Goal: Information Seeking & Learning: Learn about a topic

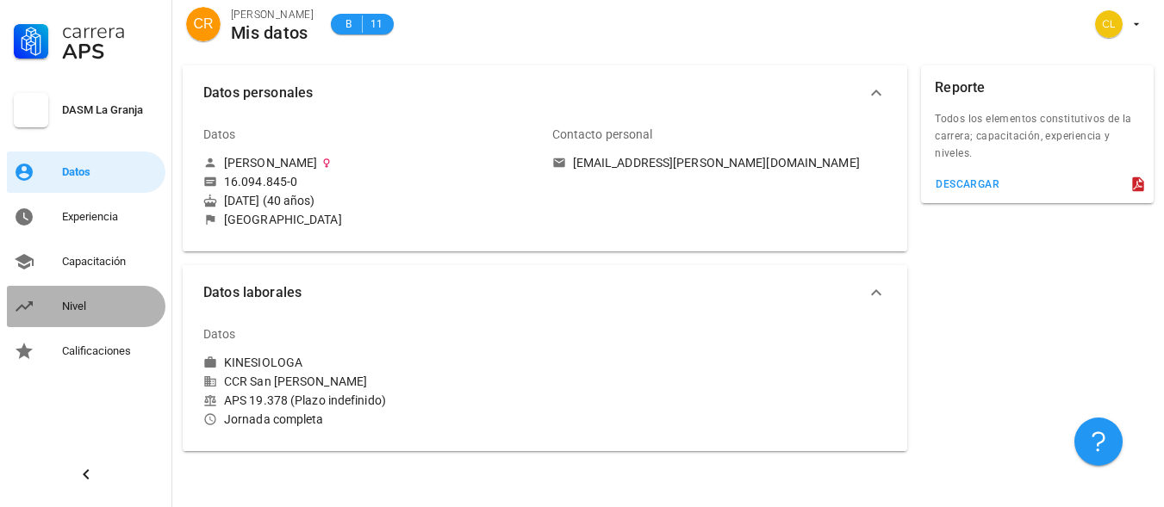
click at [115, 311] on div "Nivel" at bounding box center [110, 307] width 96 height 14
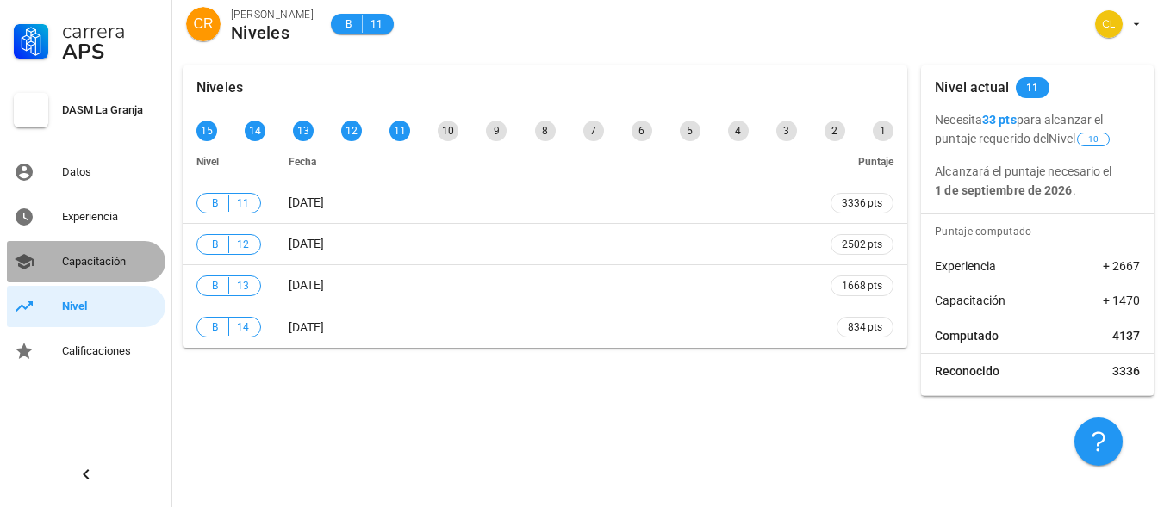
click at [119, 266] on div "Capacitación" at bounding box center [110, 262] width 96 height 14
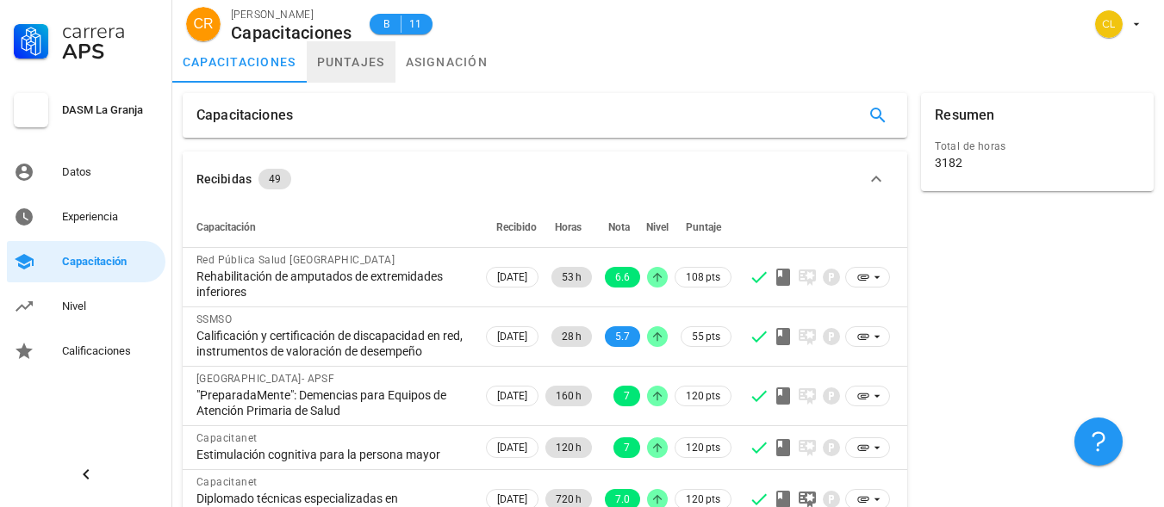
click at [365, 59] on link "puntajes" at bounding box center [351, 61] width 89 height 41
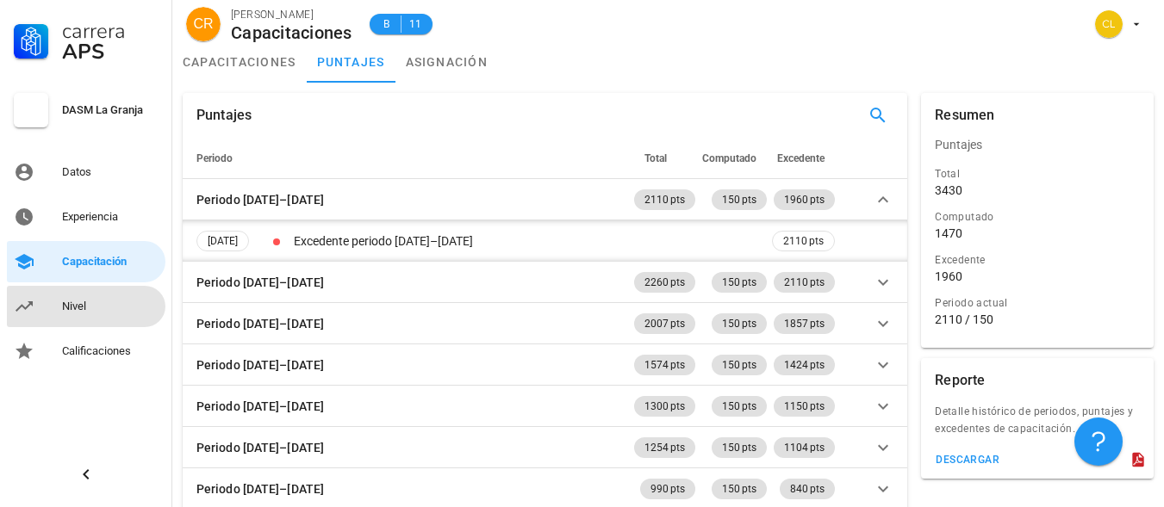
click at [100, 311] on div "Nivel" at bounding box center [110, 307] width 96 height 14
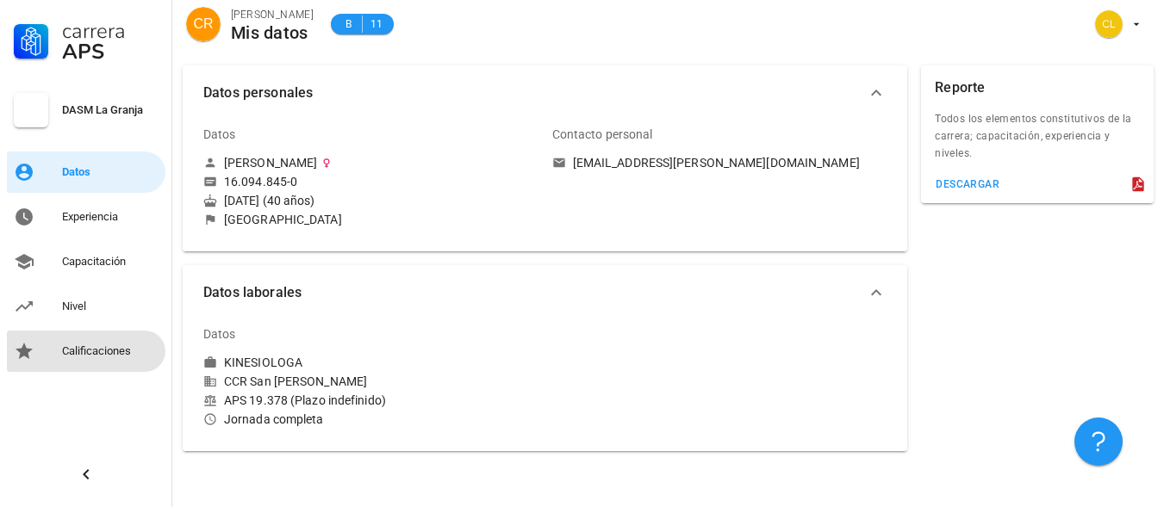
click at [113, 360] on div "Calificaciones" at bounding box center [110, 352] width 96 height 28
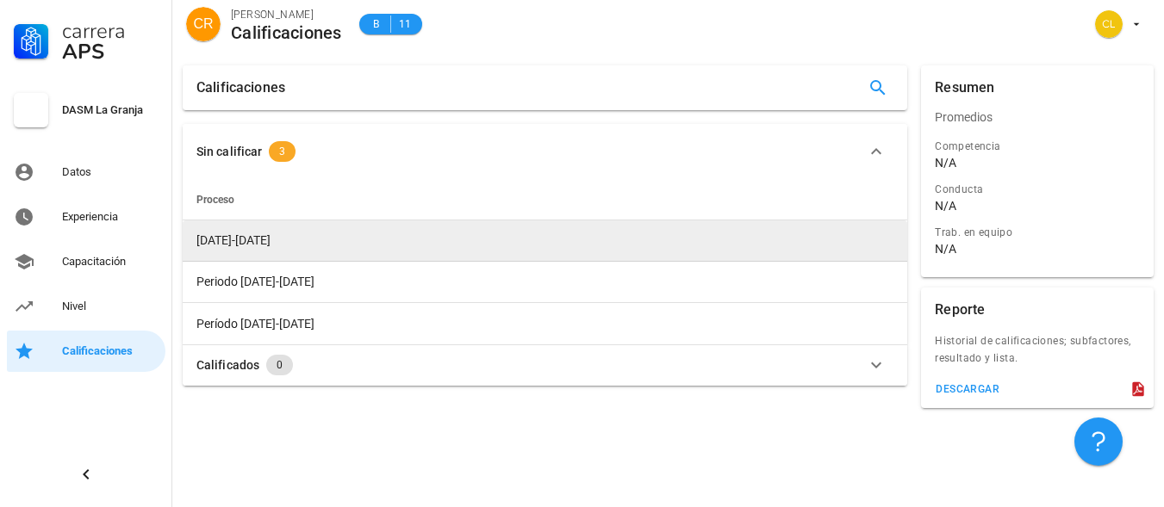
click at [278, 240] on td "2023-2024" at bounding box center [545, 241] width 724 height 41
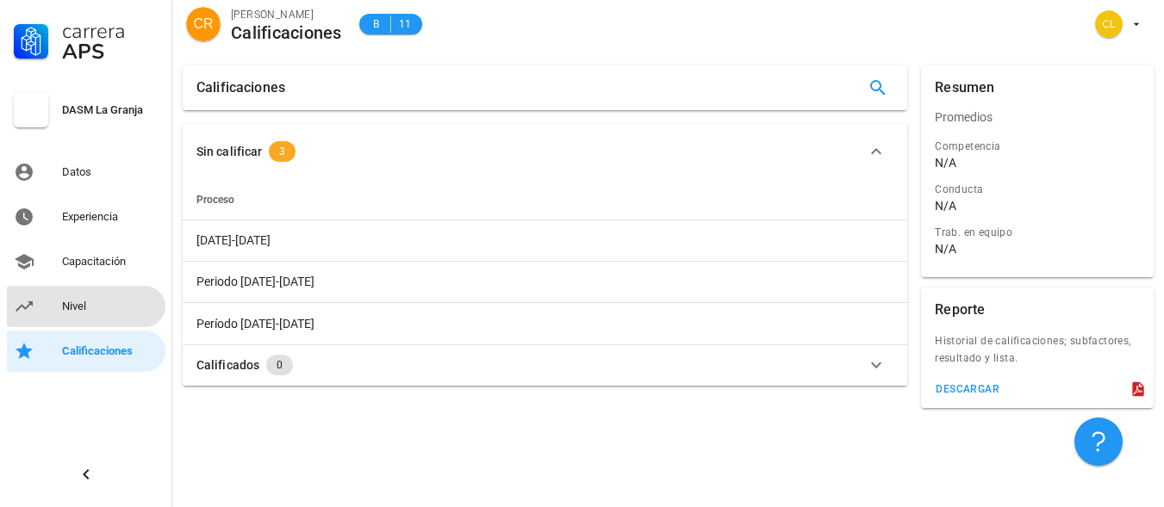
click at [86, 315] on div "Nivel" at bounding box center [110, 307] width 96 height 28
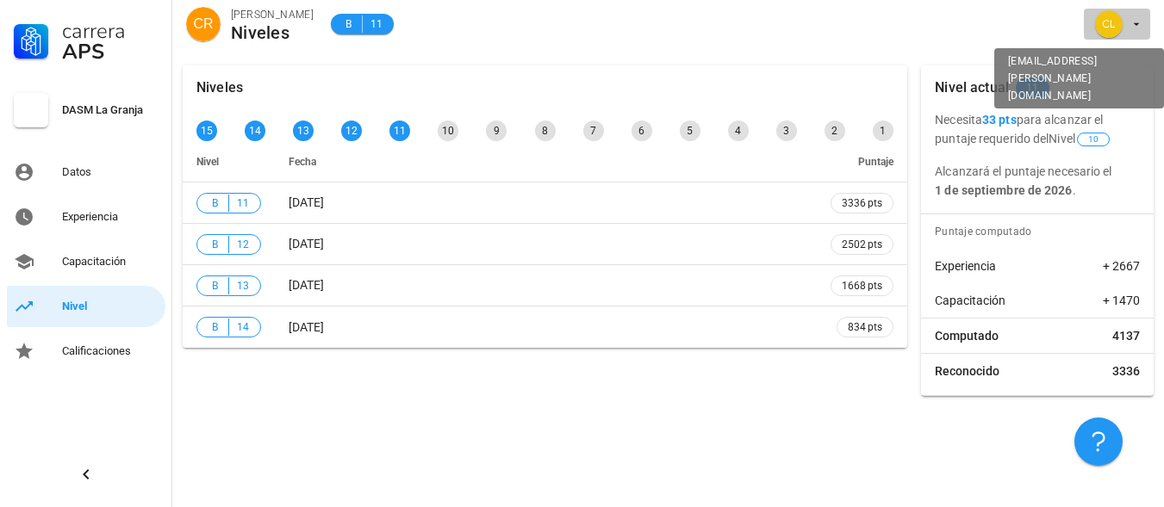
click at [1138, 27] on icon "button" at bounding box center [1136, 24] width 14 height 14
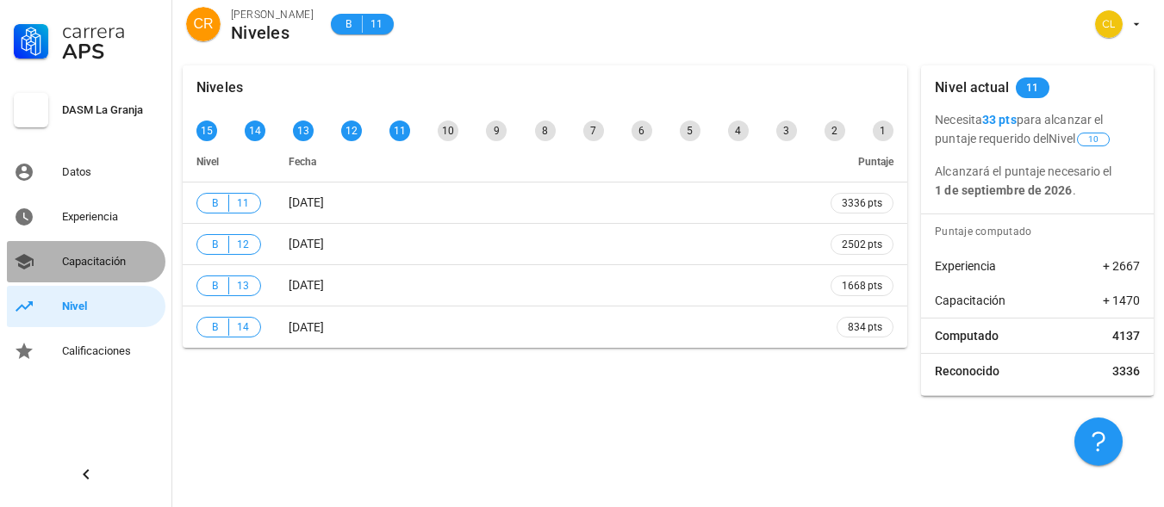
click at [97, 265] on div "Capacitación" at bounding box center [110, 262] width 96 height 14
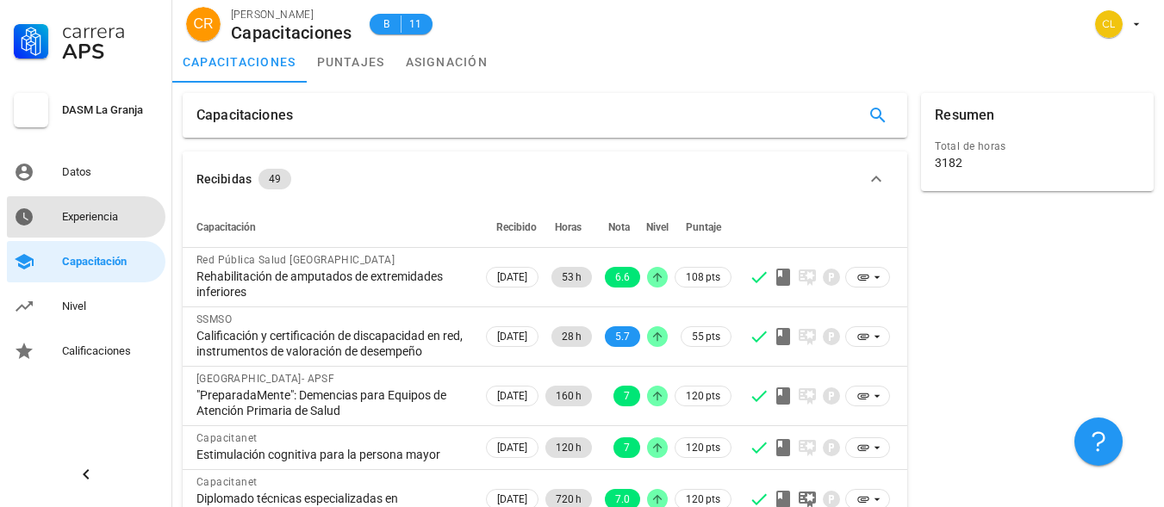
click at [64, 220] on div "Experiencia" at bounding box center [110, 217] width 96 height 14
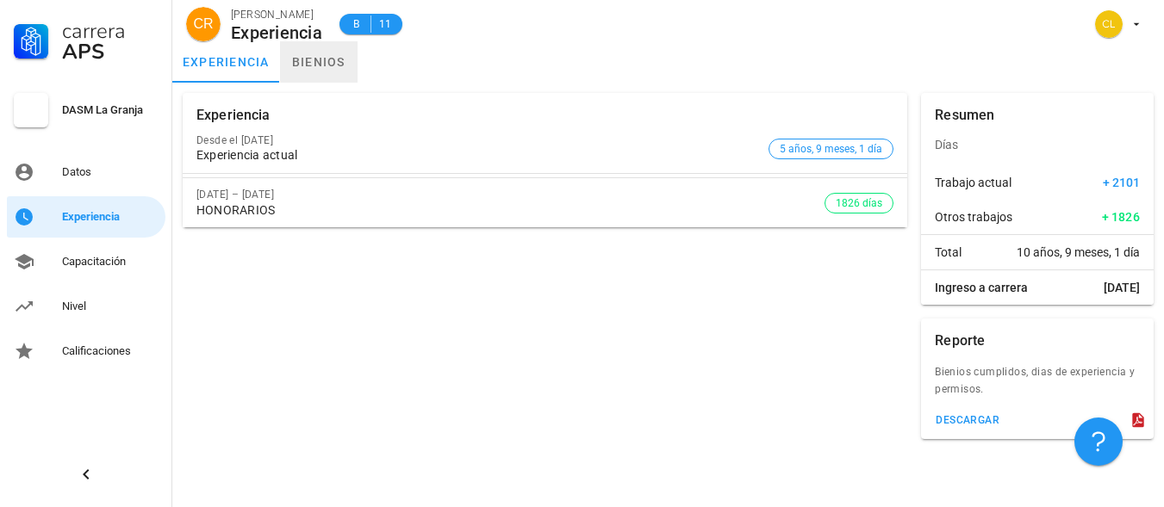
click at [338, 69] on link "bienios" at bounding box center [319, 61] width 78 height 41
